Goal: Information Seeking & Learning: Learn about a topic

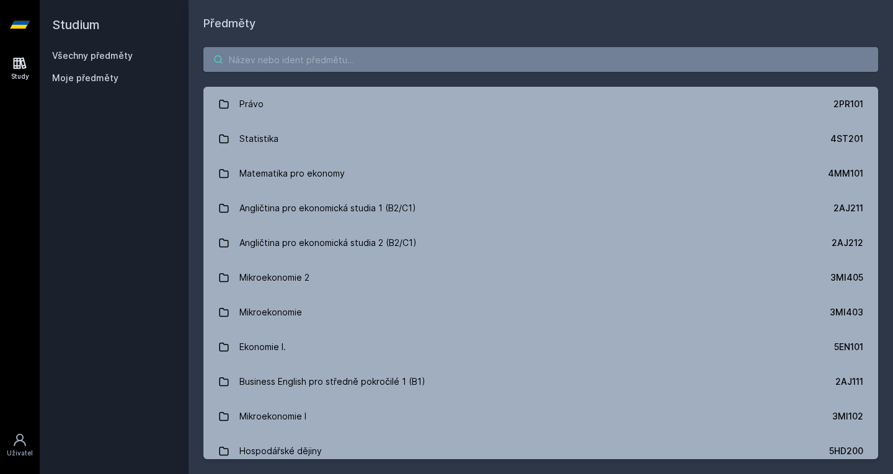
click at [293, 62] on input "search" at bounding box center [540, 59] width 675 height 25
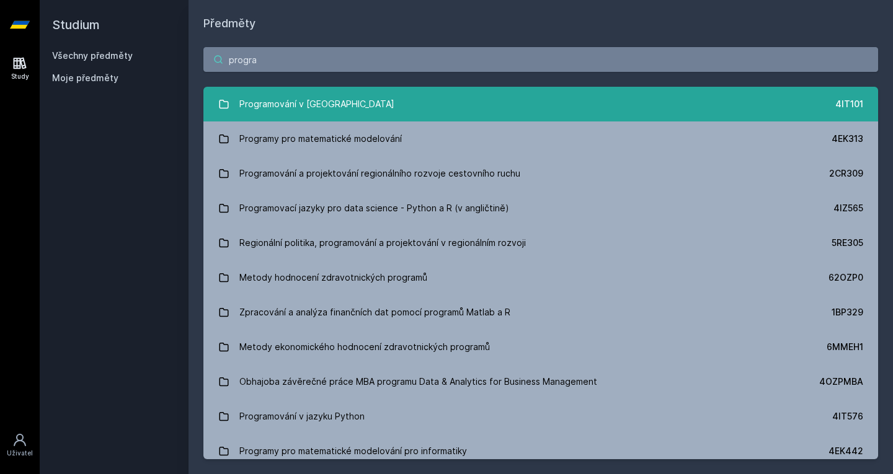
type input "progra"
click at [287, 106] on div "Programování v [GEOGRAPHIC_DATA]" at bounding box center [316, 104] width 155 height 25
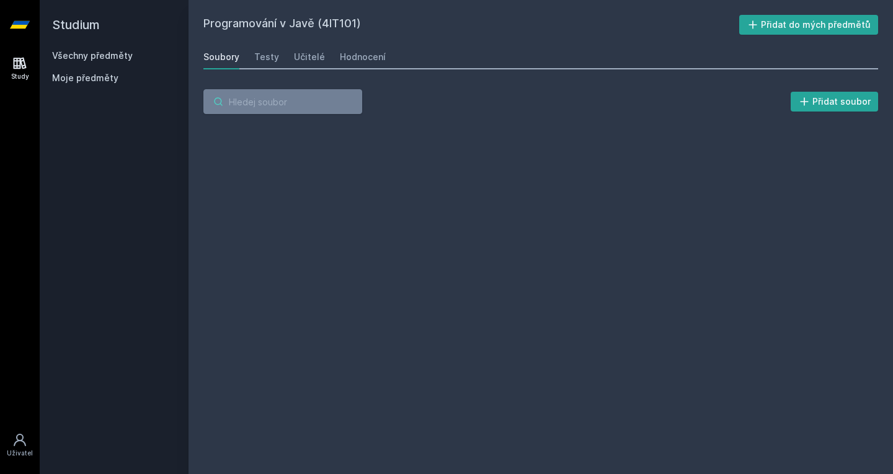
click at [287, 106] on input "search" at bounding box center [282, 101] width 159 height 25
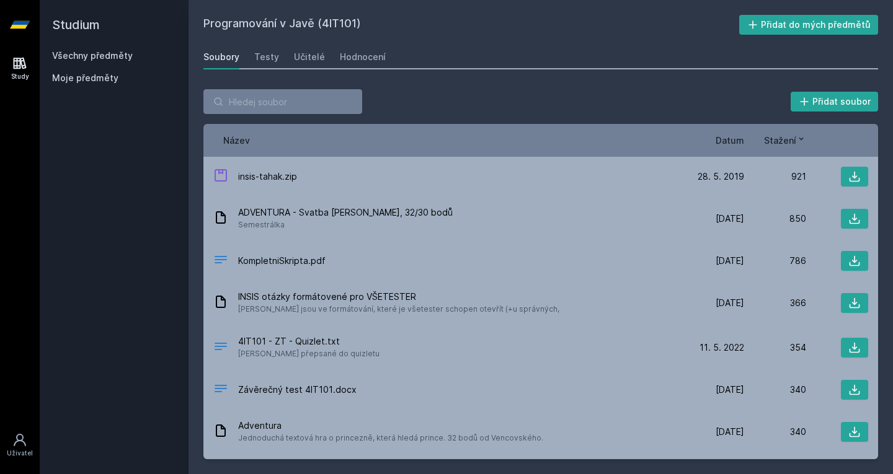
click at [727, 139] on span "Datum" at bounding box center [729, 140] width 29 height 13
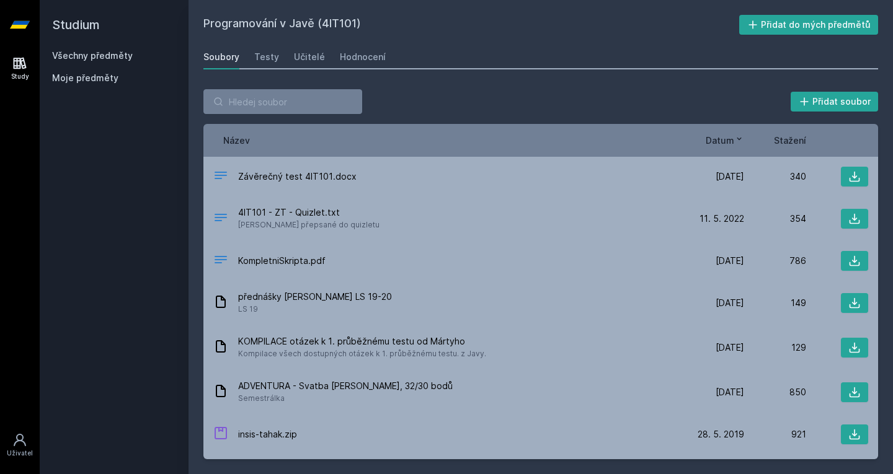
click at [727, 139] on span "Datum" at bounding box center [720, 140] width 29 height 13
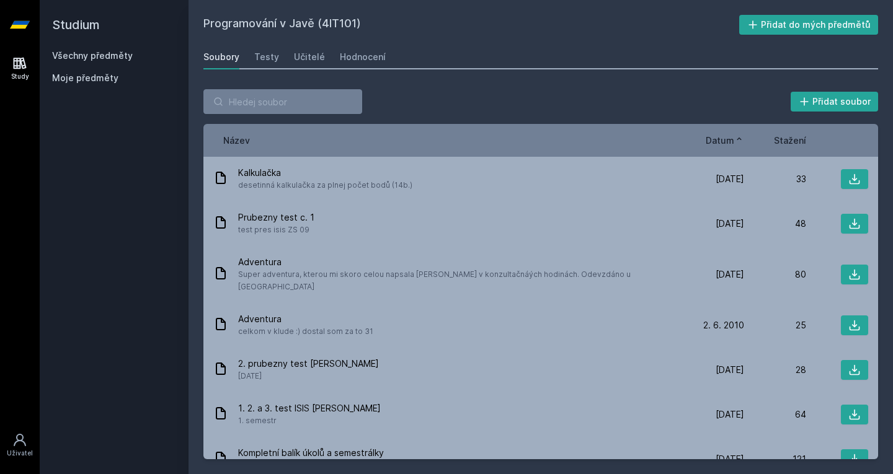
click at [727, 139] on span "Datum" at bounding box center [720, 140] width 29 height 13
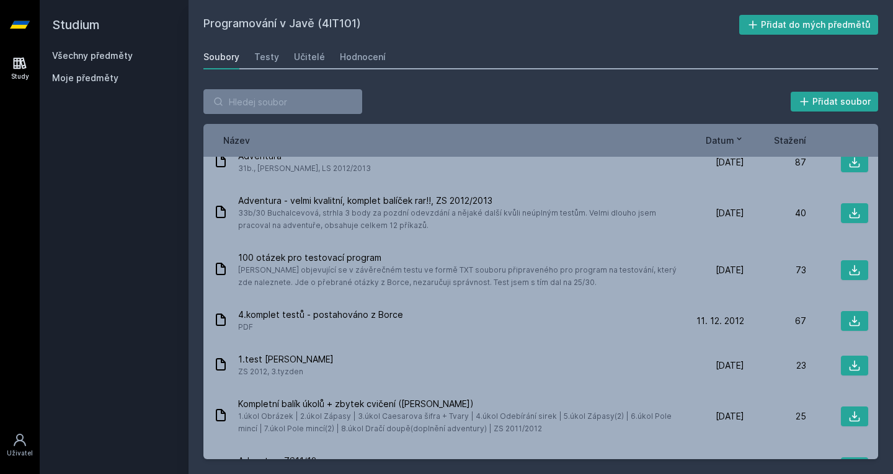
scroll to position [729, 0]
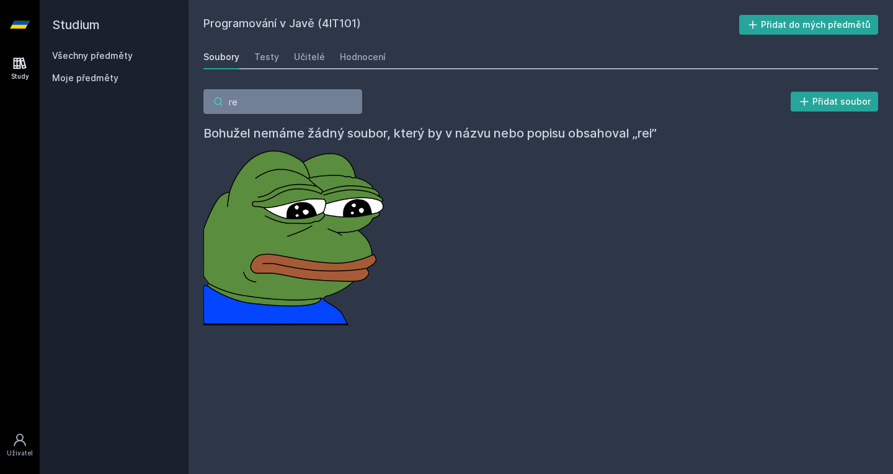
type input "r"
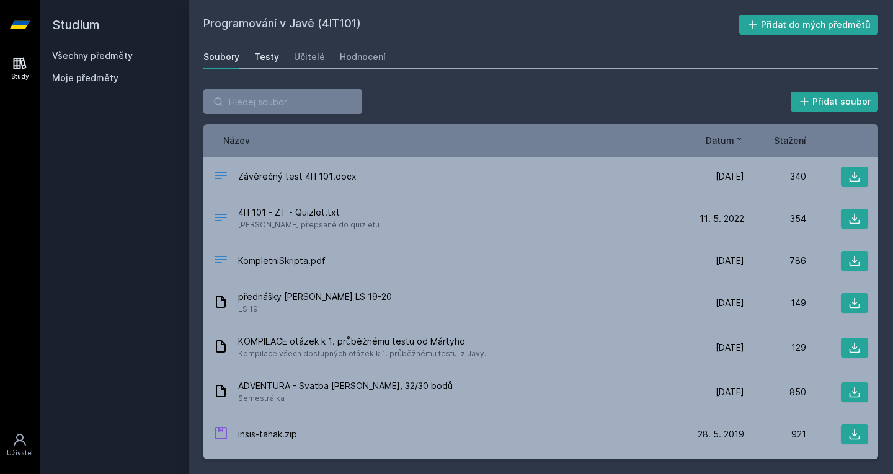
click at [268, 58] on div "Testy" at bounding box center [266, 57] width 25 height 12
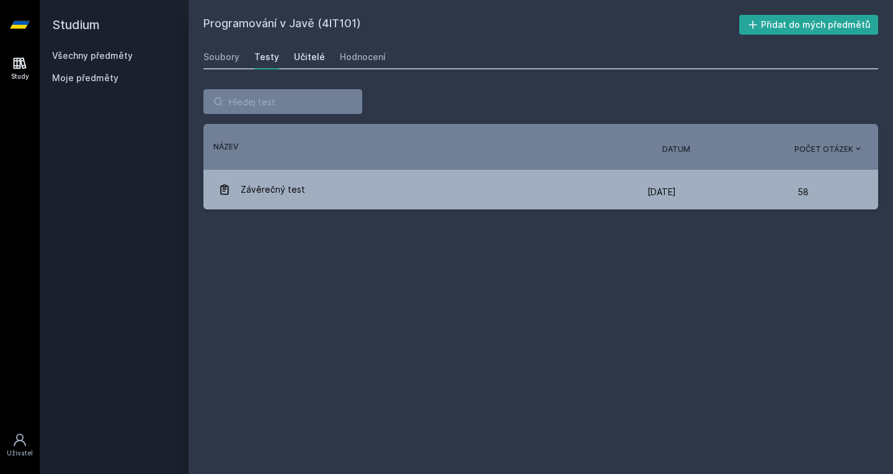
click at [294, 58] on div "Učitelé" at bounding box center [309, 57] width 31 height 12
